Goal: Register for event/course

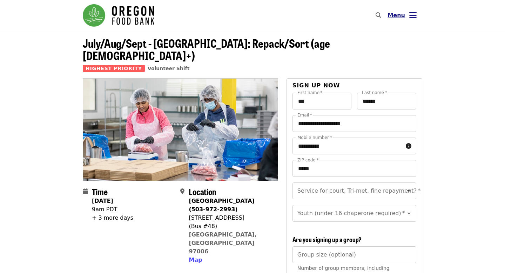
click at [413, 16] on icon "bars icon" at bounding box center [412, 15] width 7 height 10
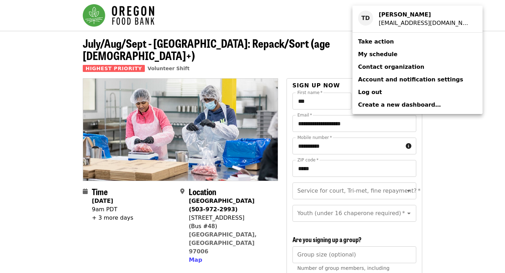
click at [340, 22] on div "Account menu" at bounding box center [252, 136] width 505 height 273
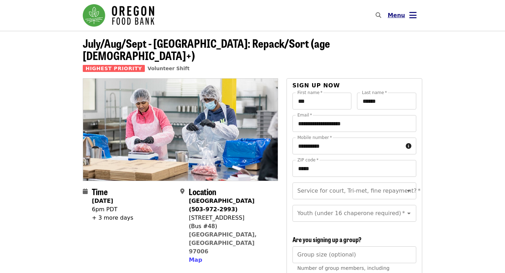
click at [412, 15] on icon "bars icon" at bounding box center [412, 15] width 7 height 10
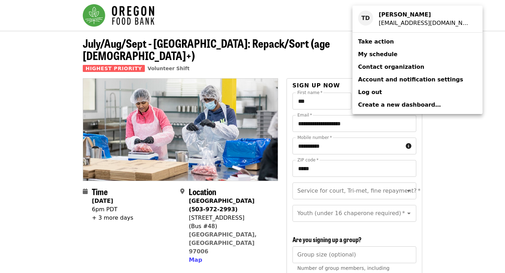
click at [462, 36] on div "Account menu" at bounding box center [252, 136] width 505 height 273
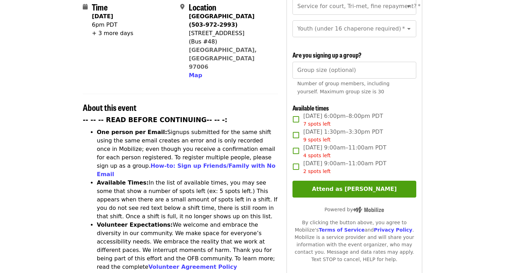
scroll to position [185, 0]
